Goal: Consume media (video, audio): Watch videos, listen to music or podcasts

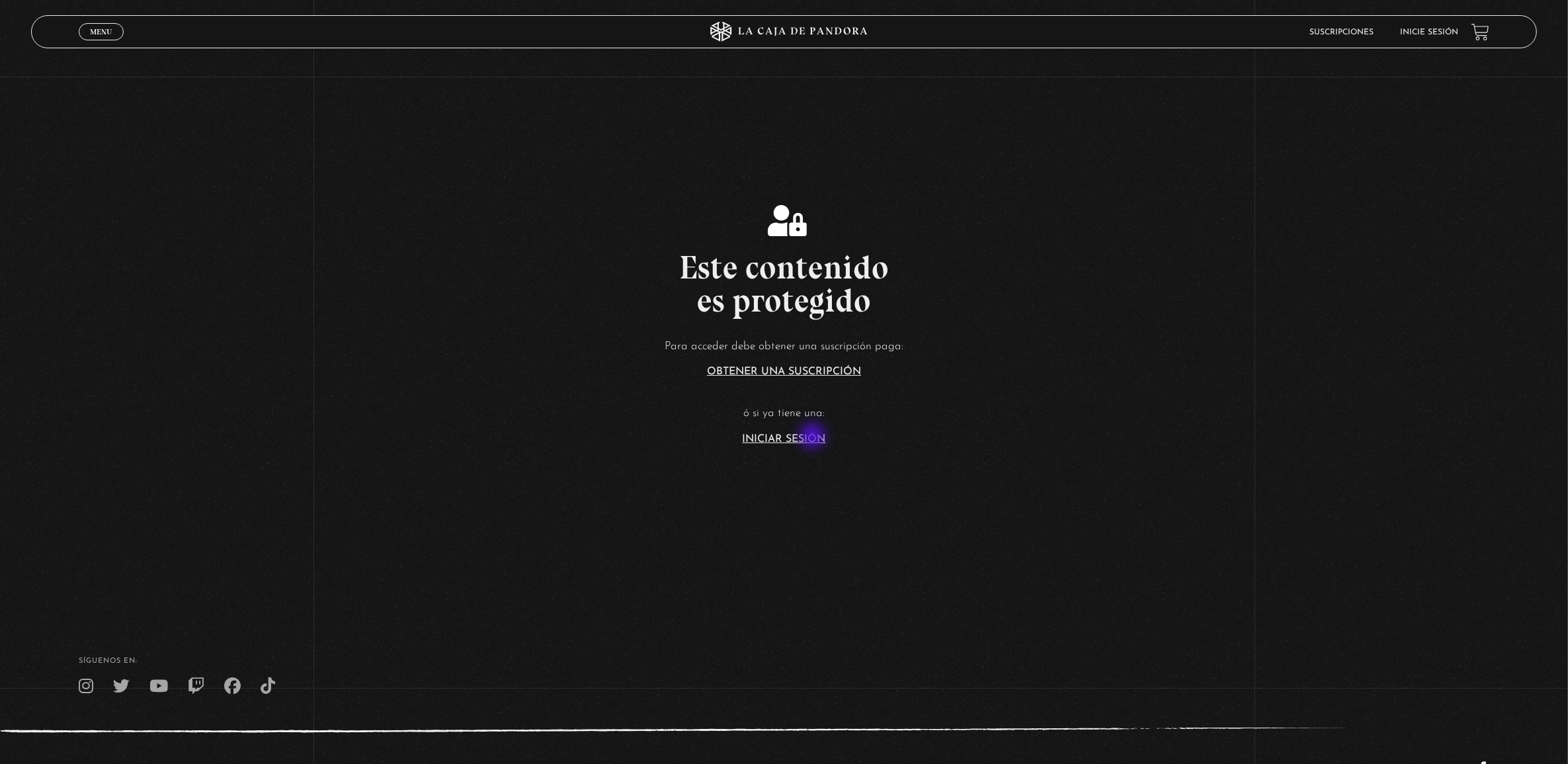
click at [814, 437] on link "Iniciar Sesión" at bounding box center [784, 439] width 83 height 11
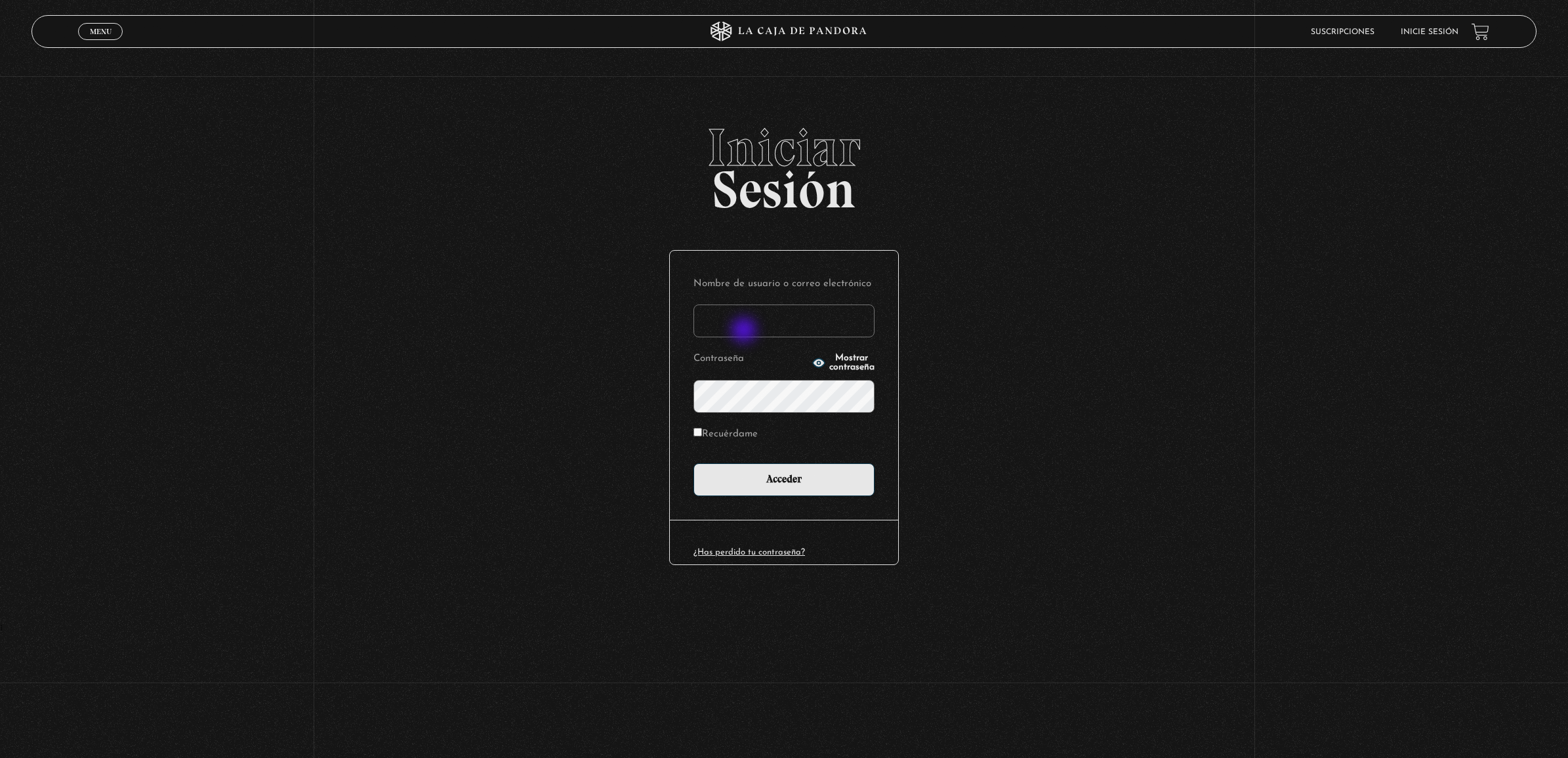
click at [745, 331] on input "Nombre de usuario o correo electrónico" at bounding box center [783, 320] width 181 height 33
type input "[PERSON_NAME][EMAIL_ADDRESS][DOMAIN_NAME]"
click at [812, 368] on button "Mostrar contraseña" at bounding box center [844, 362] width 63 height 18
click at [507, 399] on div "Iniciar Sesión Nombre de usuario o correo electrónico cristina.aguerom@gmail.co…" at bounding box center [784, 372] width 1568 height 503
click at [699, 432] on input "Recuérdame" at bounding box center [697, 432] width 9 height 9
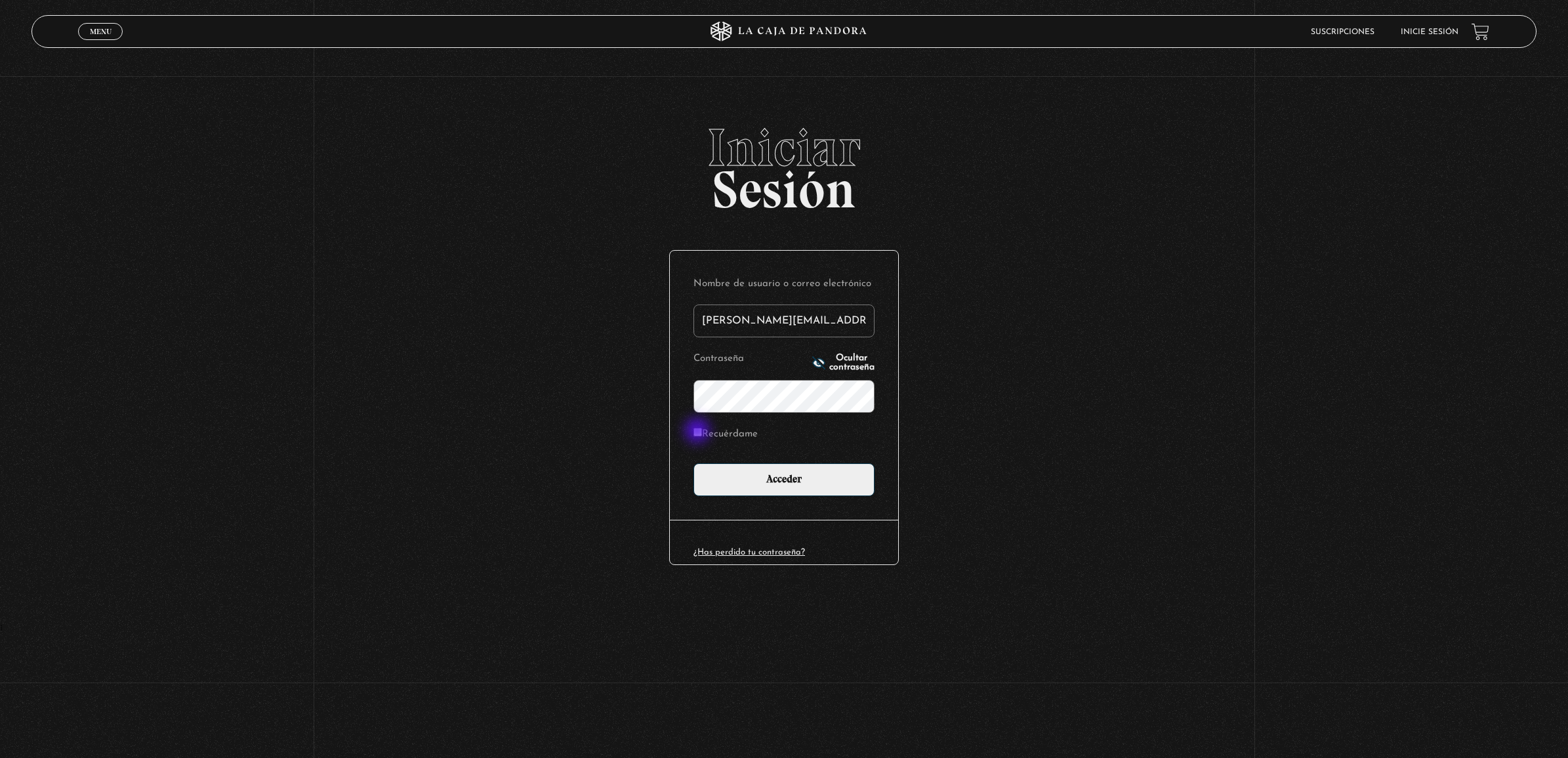
checkbox input "true"
click at [767, 481] on input "Acceder" at bounding box center [783, 479] width 181 height 33
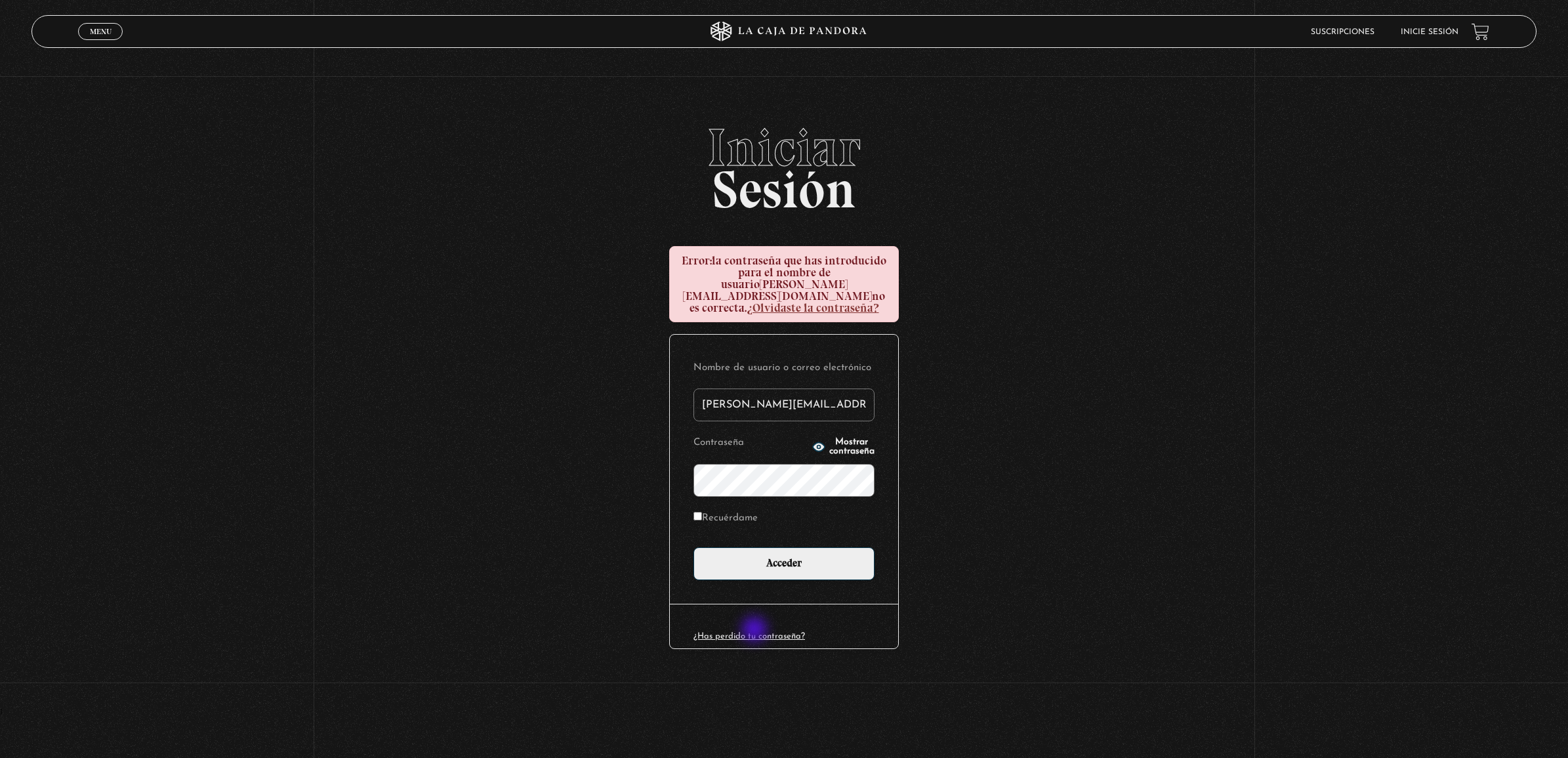
click at [756, 631] on div "¿Has perdido tu contraseña?" at bounding box center [783, 626] width 228 height 44
click at [759, 632] on link "¿Has perdido tu contraseña?" at bounding box center [749, 636] width 112 height 9
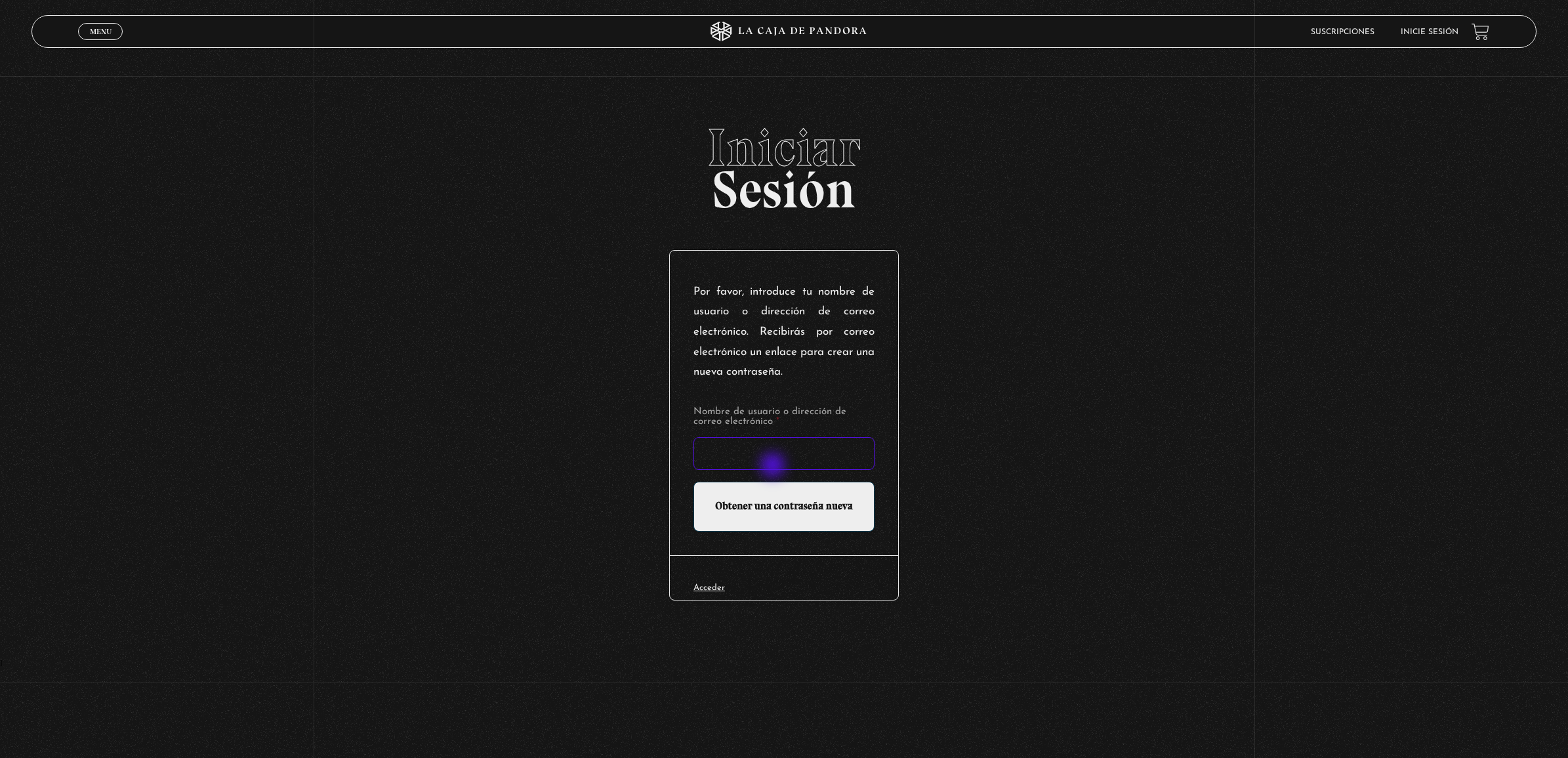
click at [769, 461] on input "Nombre de usuario o dirección de correo electrónico *" at bounding box center [783, 453] width 181 height 33
type input "[PERSON_NAME][EMAIL_ADDRESS][DOMAIN_NAME]"
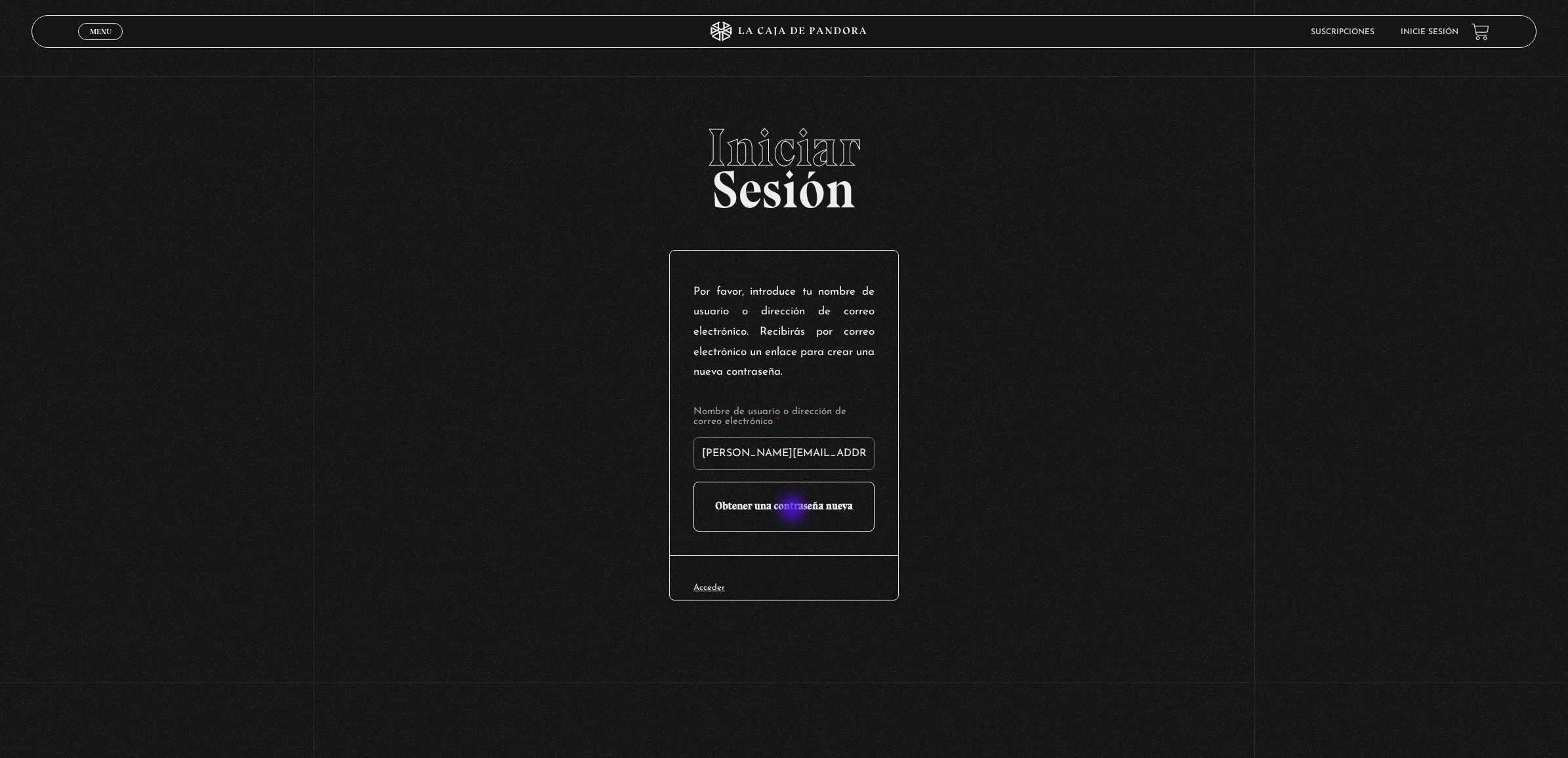
click at [793, 510] on input "Obtener una contraseña nueva" at bounding box center [783, 506] width 181 height 50
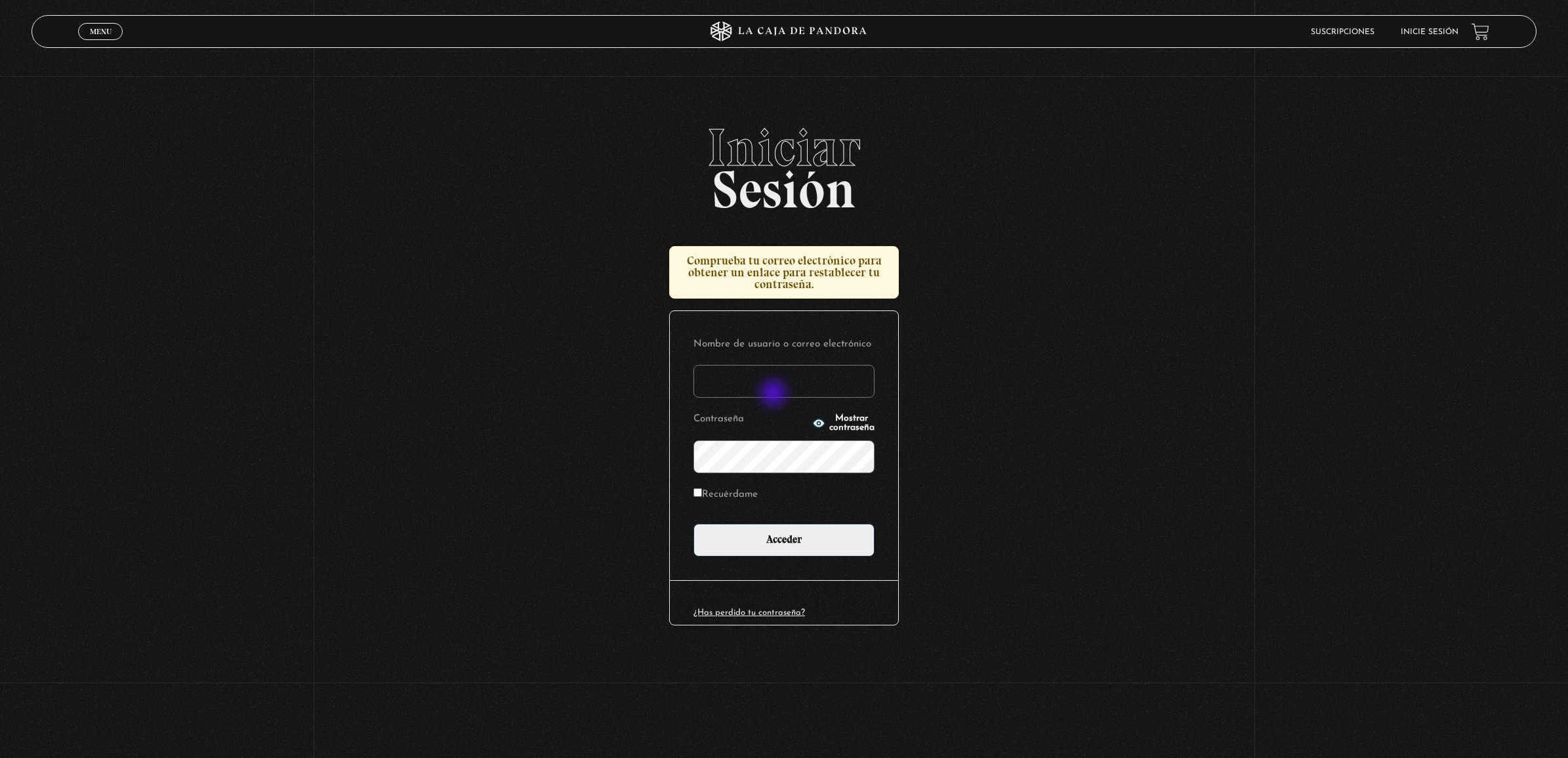
click at [775, 394] on input "Nombre de usuario o correo electrónico" at bounding box center [783, 381] width 181 height 33
type input "cristina.aguerom@gmail.com"
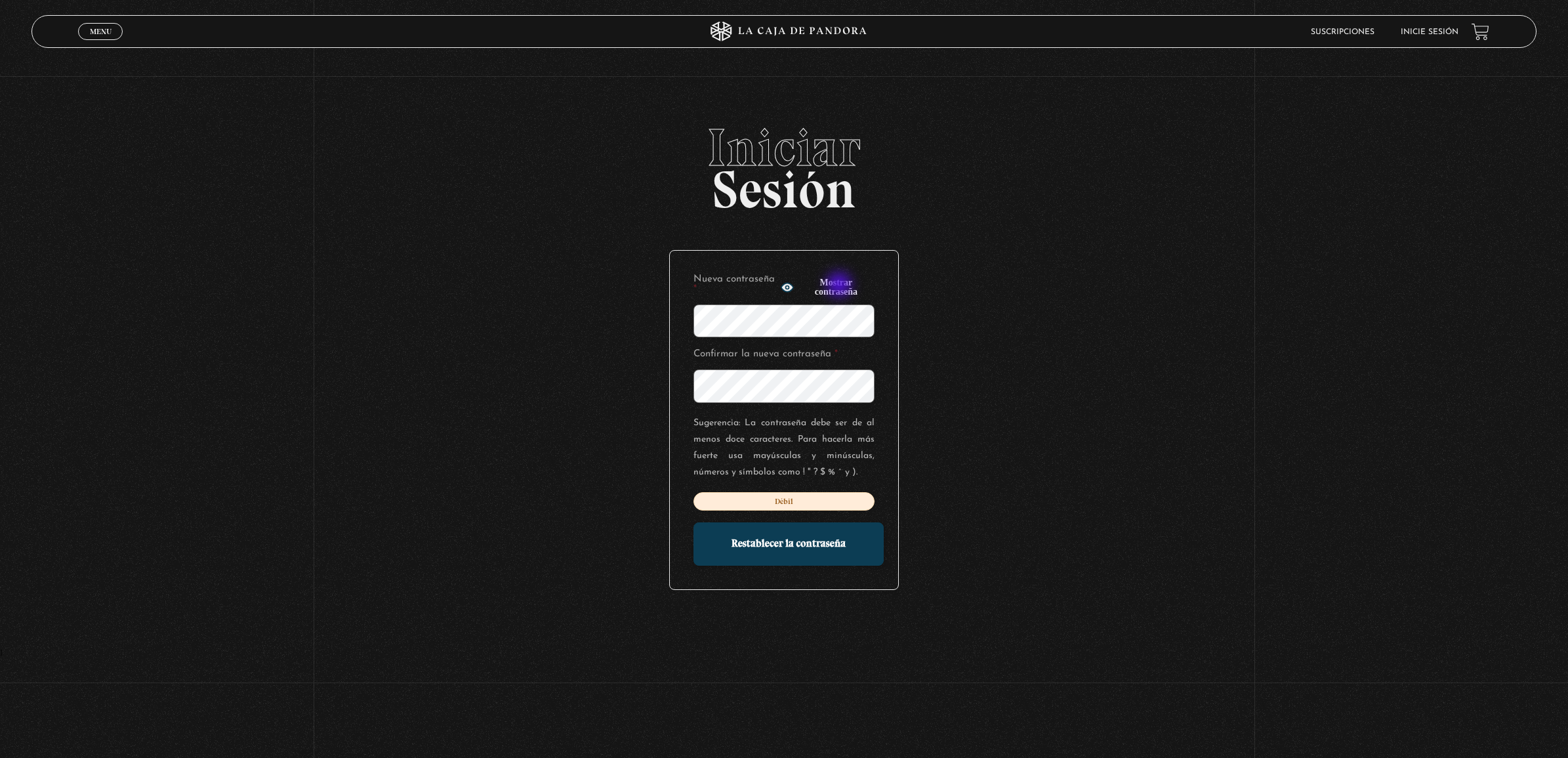
click at [841, 286] on span "Mostrar contraseña" at bounding box center [836, 287] width 77 height 18
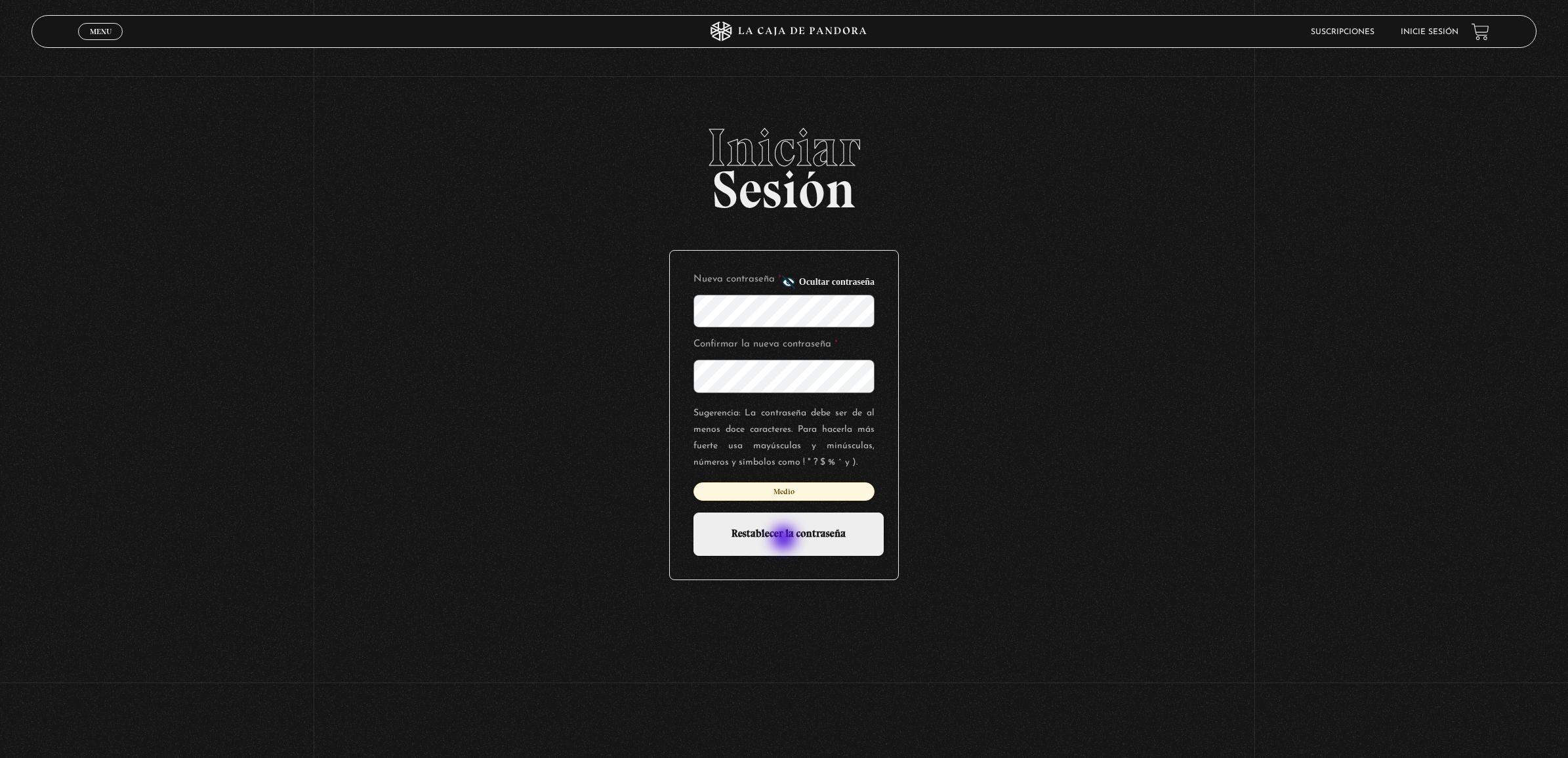
click at [785, 539] on input "Restablecer la contraseña" at bounding box center [788, 534] width 190 height 43
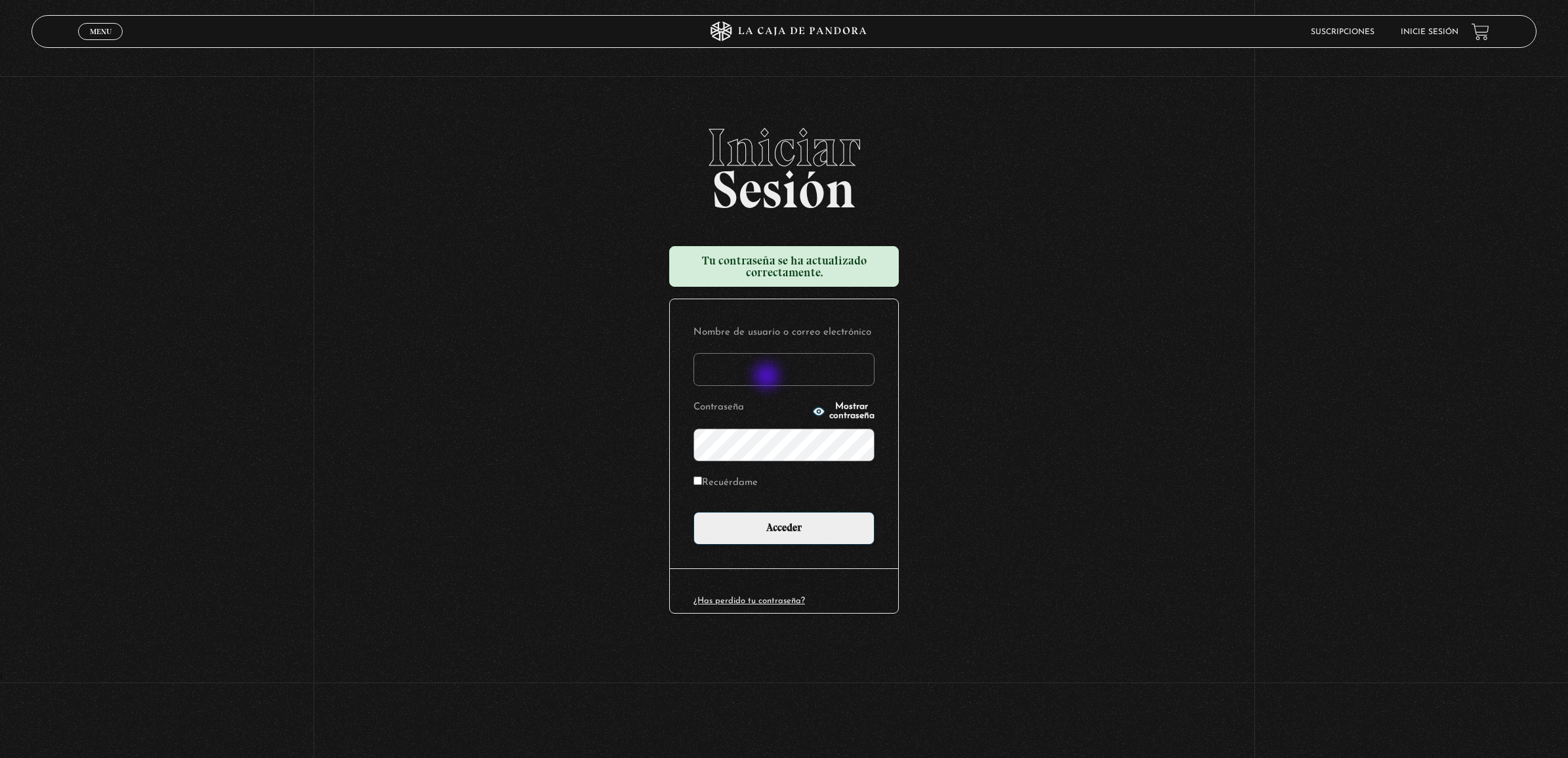
click at [768, 377] on input "Nombre de usuario o correo electrónico" at bounding box center [783, 369] width 181 height 33
click at [729, 377] on input "Nombre de usuario o correo electrónico" at bounding box center [783, 369] width 181 height 33
click at [794, 376] on input "Nombre de usuario o correo electrónico" at bounding box center [783, 369] width 181 height 33
type input "cristina.aguerom@gmail.com"
drag, startPoint x: 1139, startPoint y: 456, endPoint x: 1025, endPoint y: 502, distance: 122.9
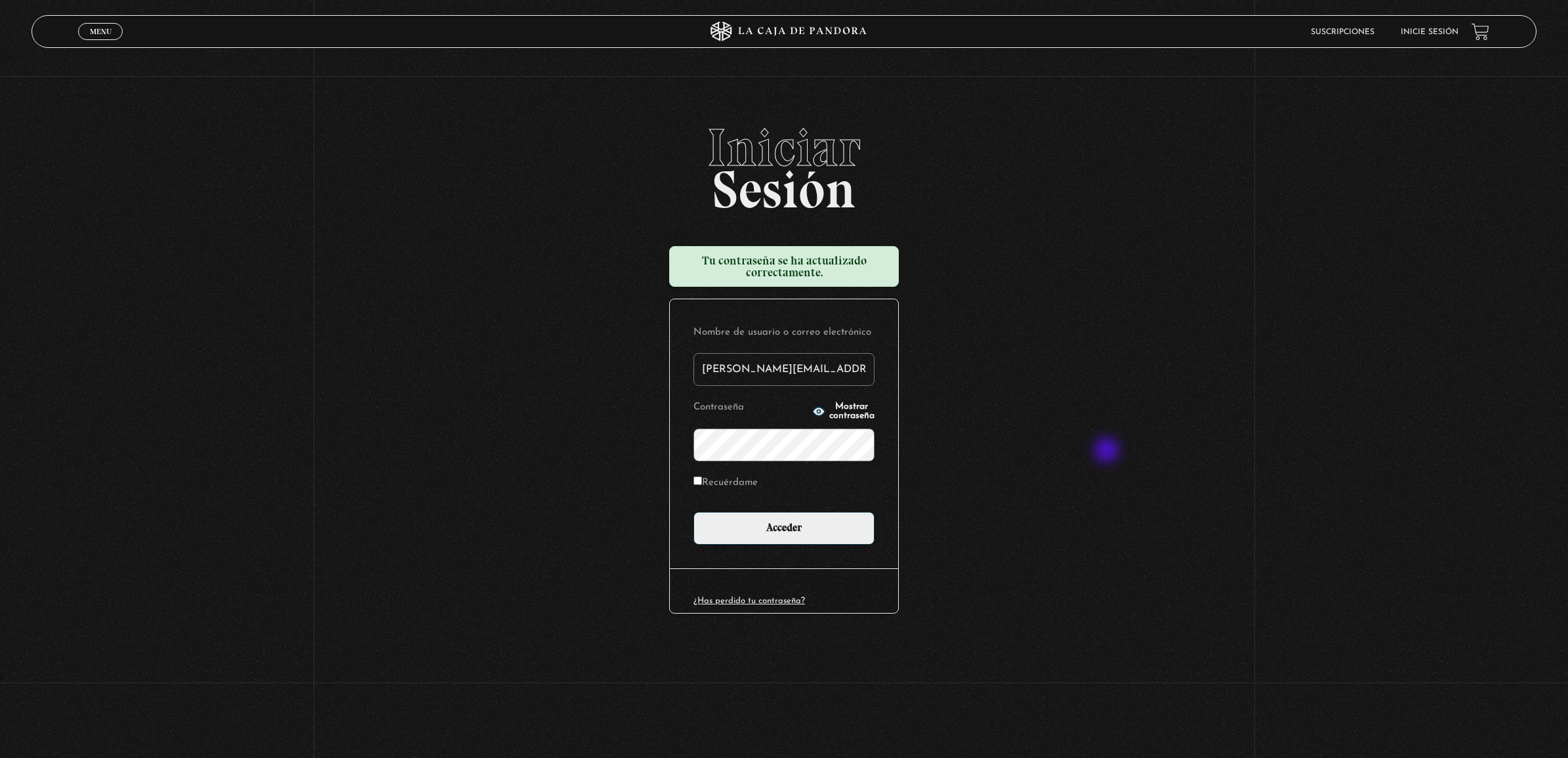
click at [1139, 457] on div "Iniciar Sesión Tu contraseña se ha actualizado correctamente. Nombre de usuario…" at bounding box center [784, 397] width 1568 height 551
click at [696, 480] on input "Recuérdame" at bounding box center [697, 481] width 9 height 9
checkbox input "true"
click at [789, 538] on input "Acceder" at bounding box center [783, 528] width 181 height 33
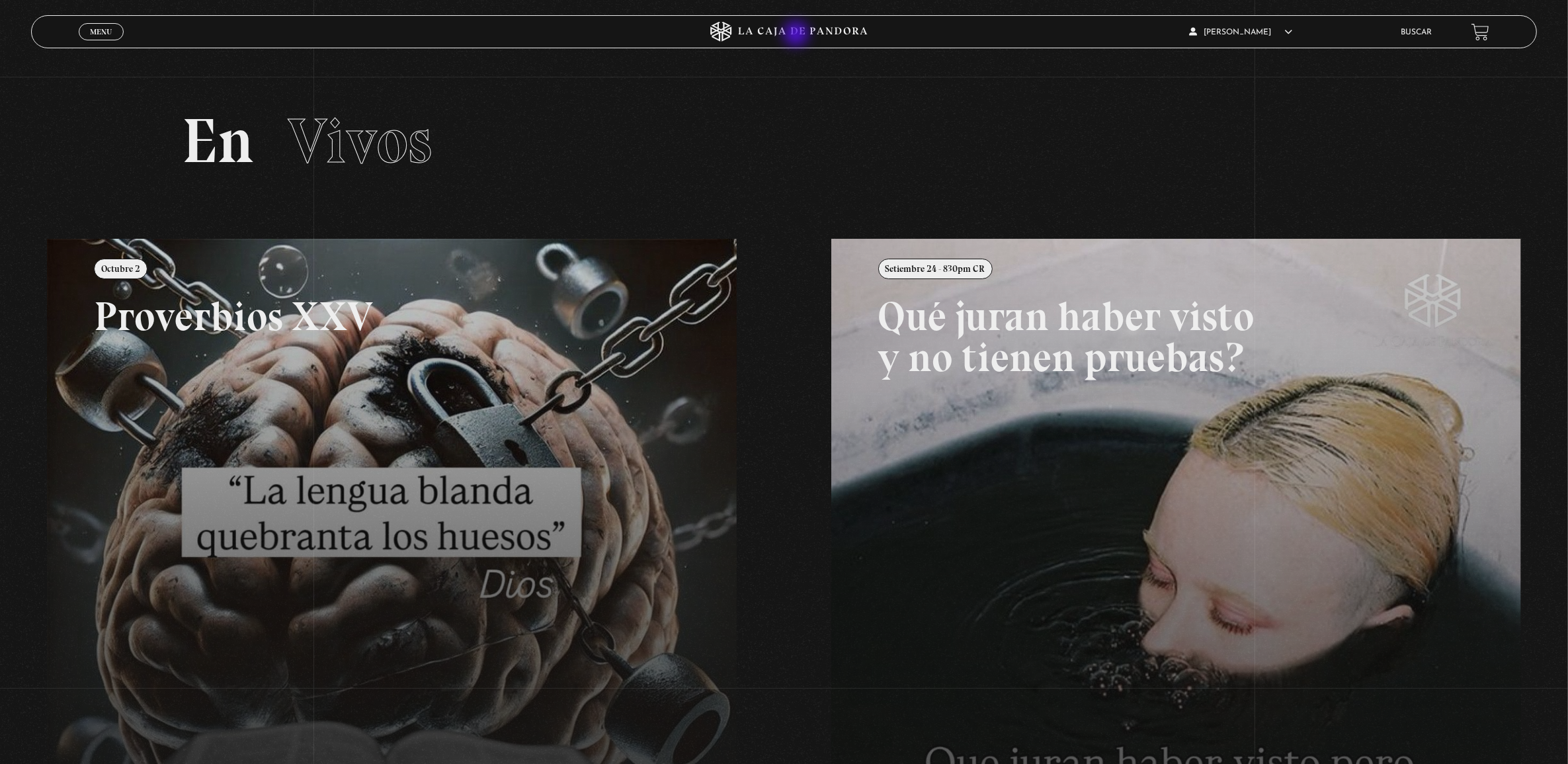
click at [798, 35] on icon at bounding box center [784, 31] width 470 height 20
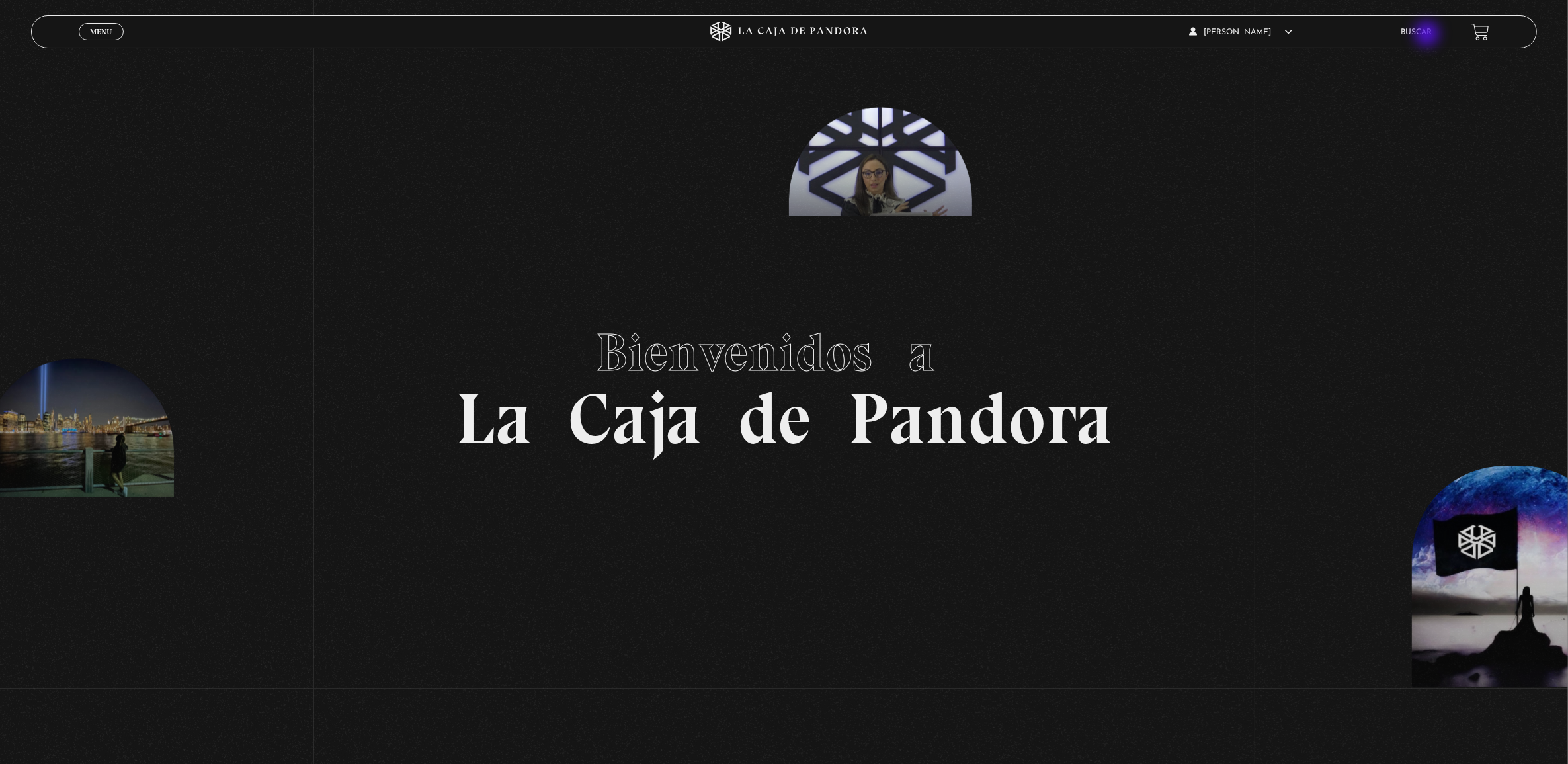
click at [1428, 35] on link "Buscar" at bounding box center [1417, 33] width 31 height 8
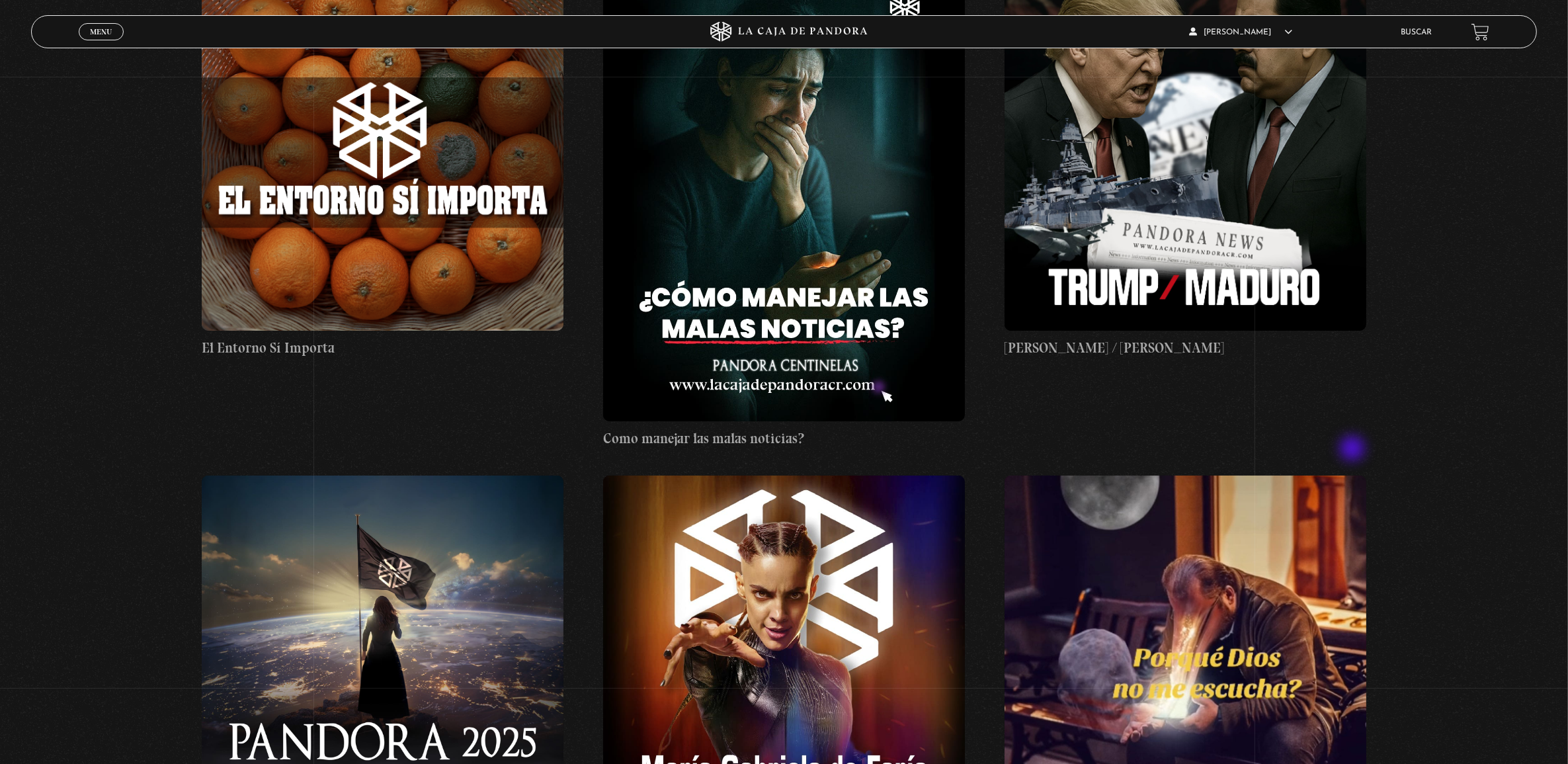
scroll to position [166, 0]
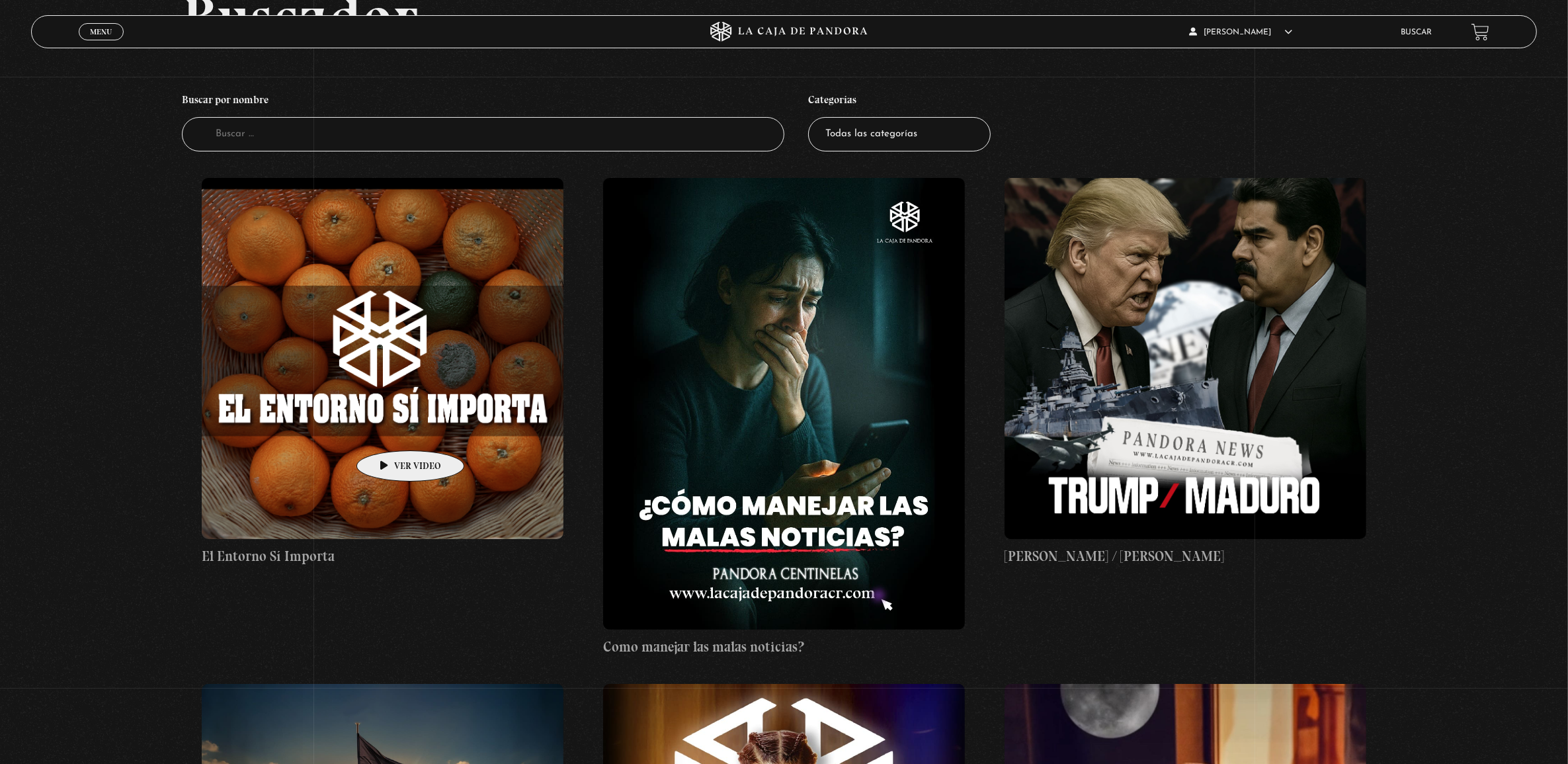
click at [392, 415] on figure at bounding box center [382, 358] width 361 height 361
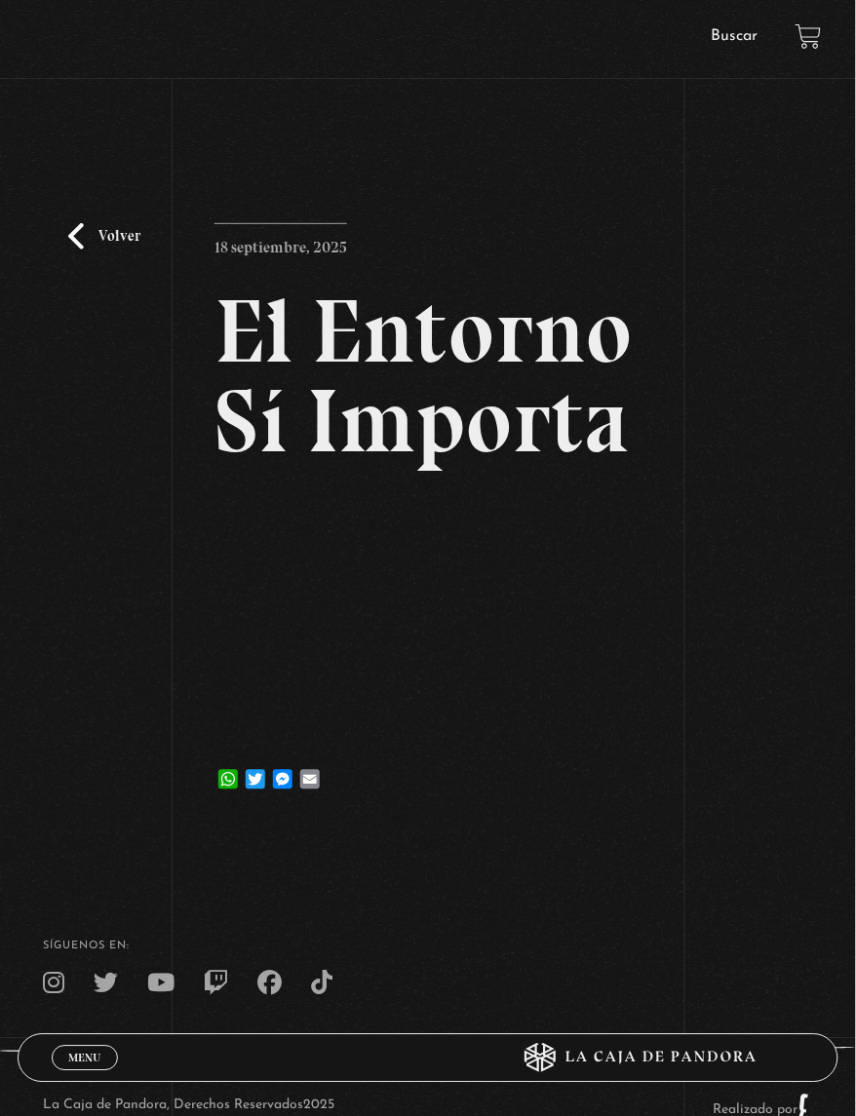
click at [406, 153] on div "Volver [DATE] El Entorno Sí Importa WhatsApp Twitter Messenger Email" at bounding box center [428, 469] width 856 height 714
click at [736, 36] on link "Buscar" at bounding box center [735, 36] width 47 height 16
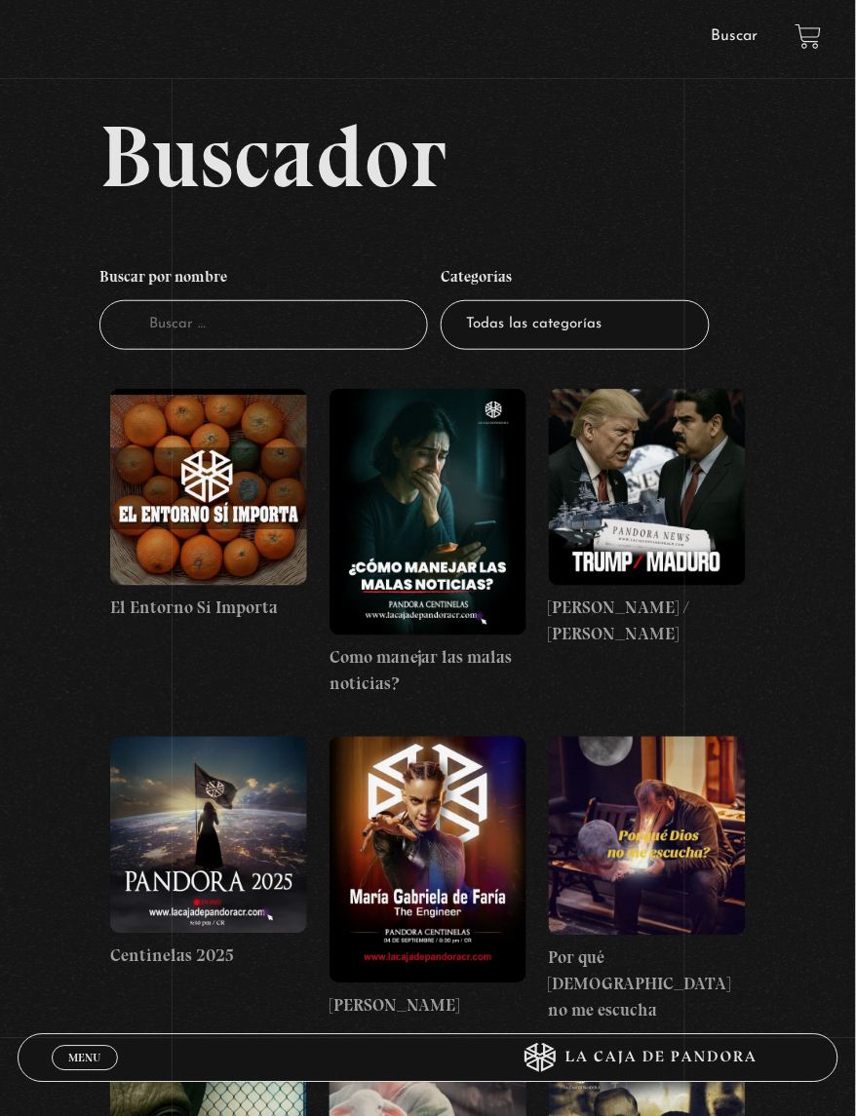
click at [201, 339] on input "Buscador" at bounding box center [263, 325] width 328 height 50
type input "sombra"
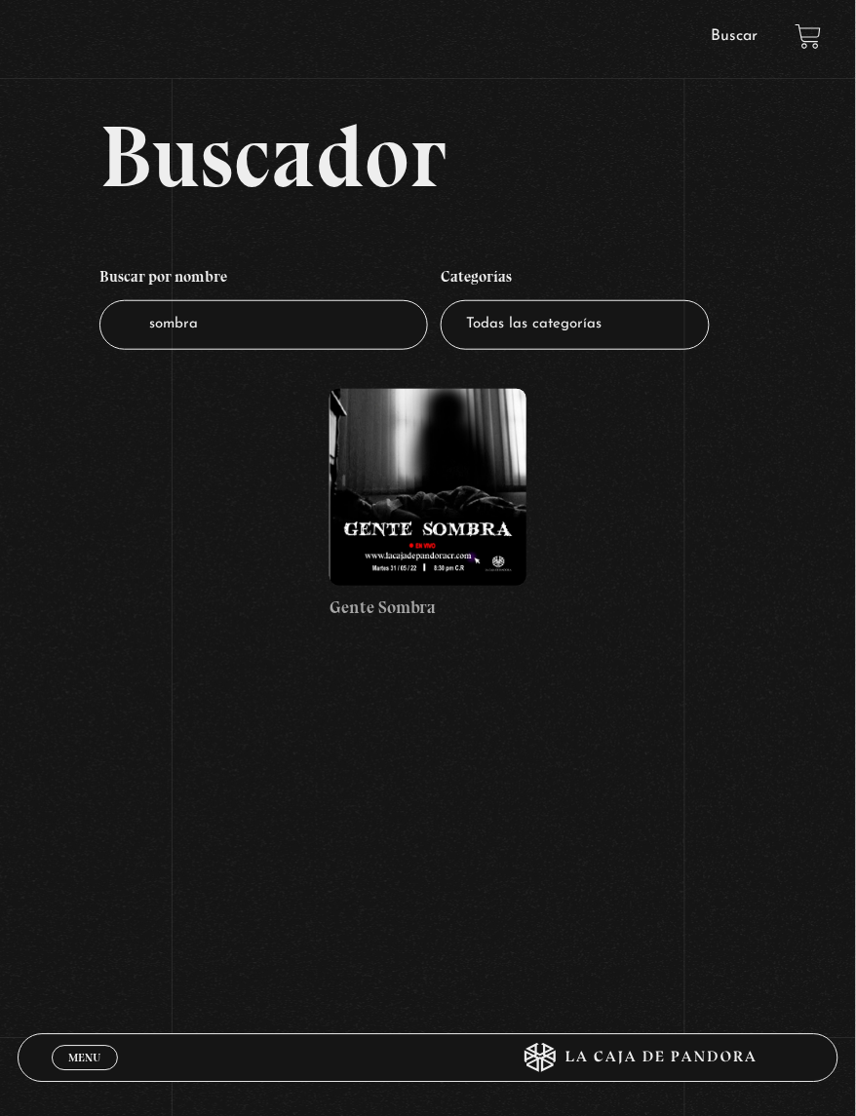
click at [406, 471] on figure at bounding box center [427, 487] width 197 height 197
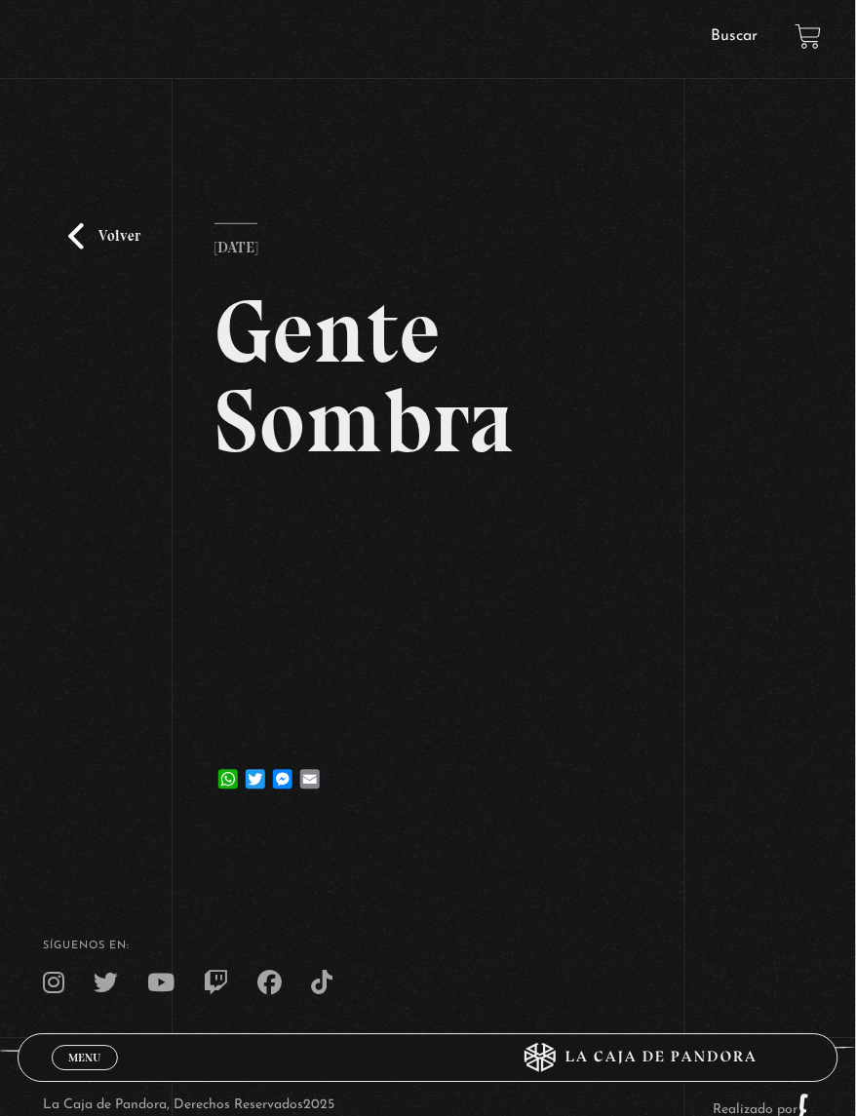
click at [90, 859] on div "Menu Cerrar [PERSON_NAME] En vivos Pandora Centinelas Mi cuenta Salir [GEOGRAPH…" at bounding box center [428, 610] width 856 height 1220
